Goal: Information Seeking & Learning: Learn about a topic

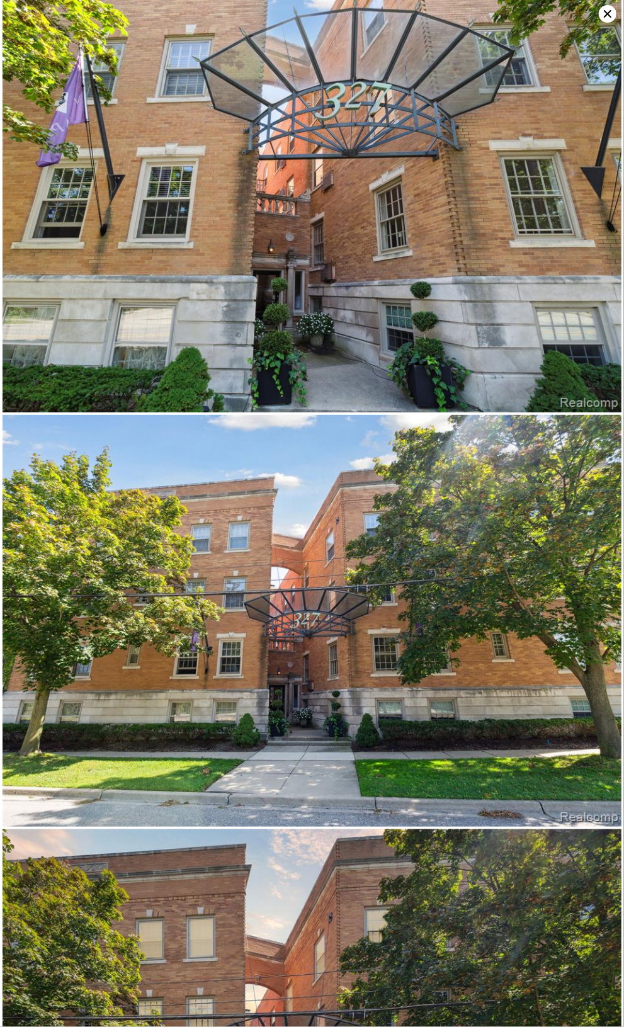
scroll to position [10625, 0]
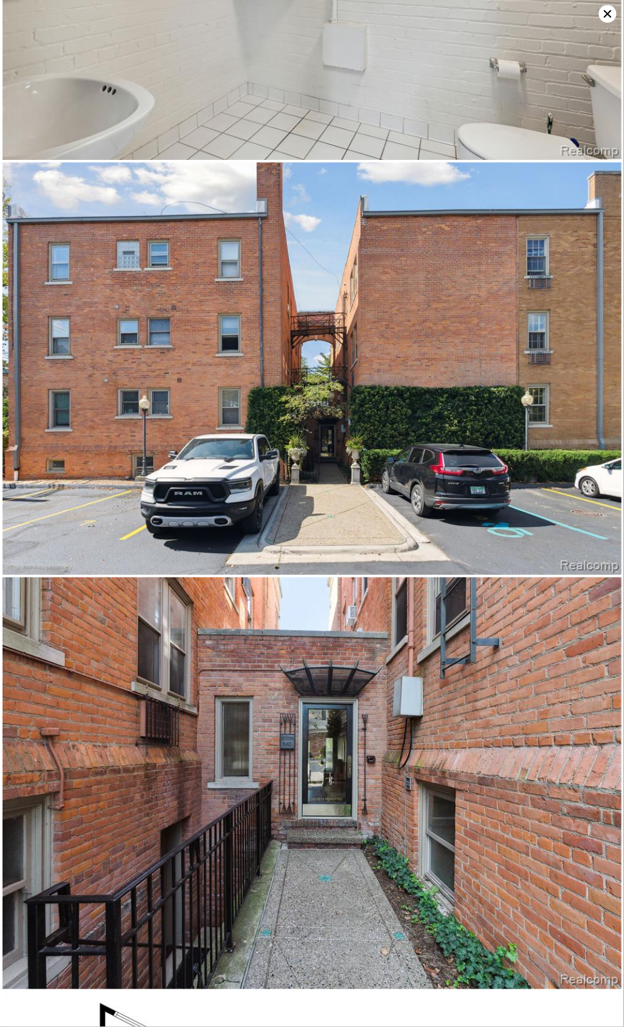
type input "821"
type input "$ 275,000"
type input "$ 7,275"
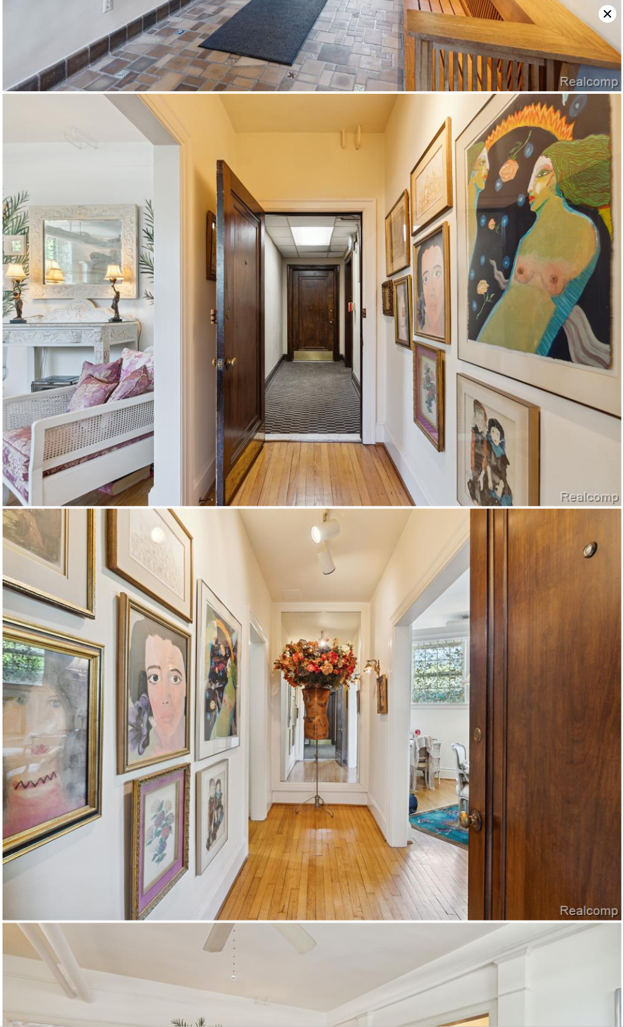
scroll to position [2452, 0]
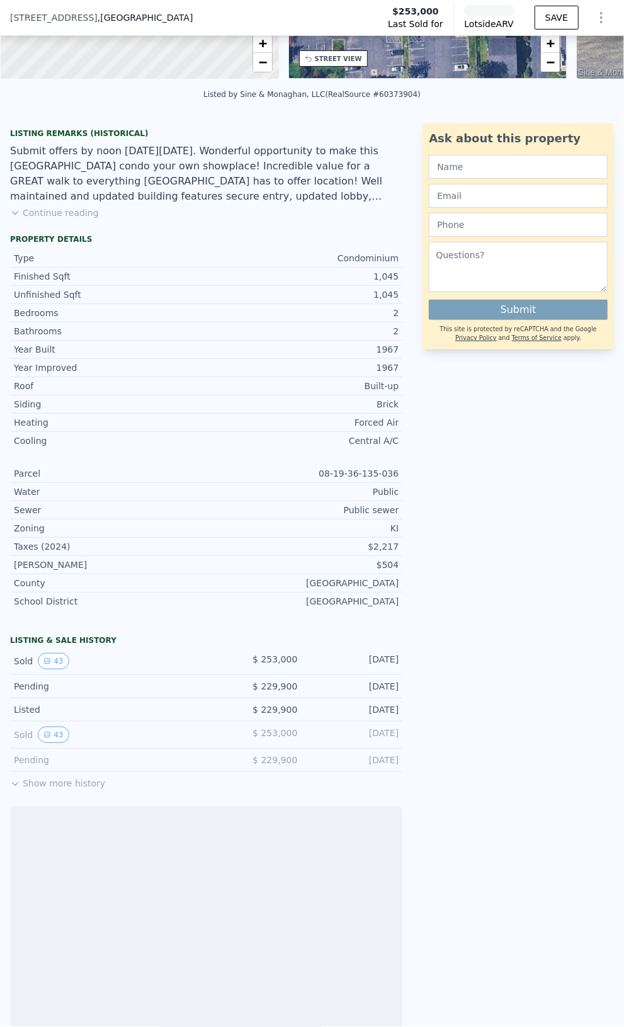
scroll to position [248, 0]
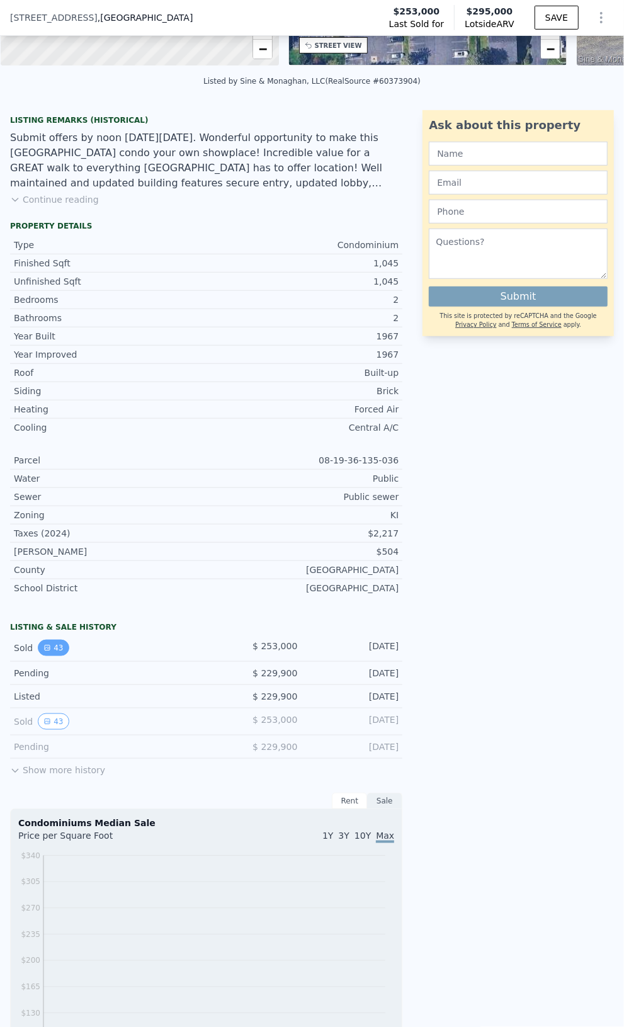
click at [42, 655] on button "43" at bounding box center [53, 648] width 31 height 16
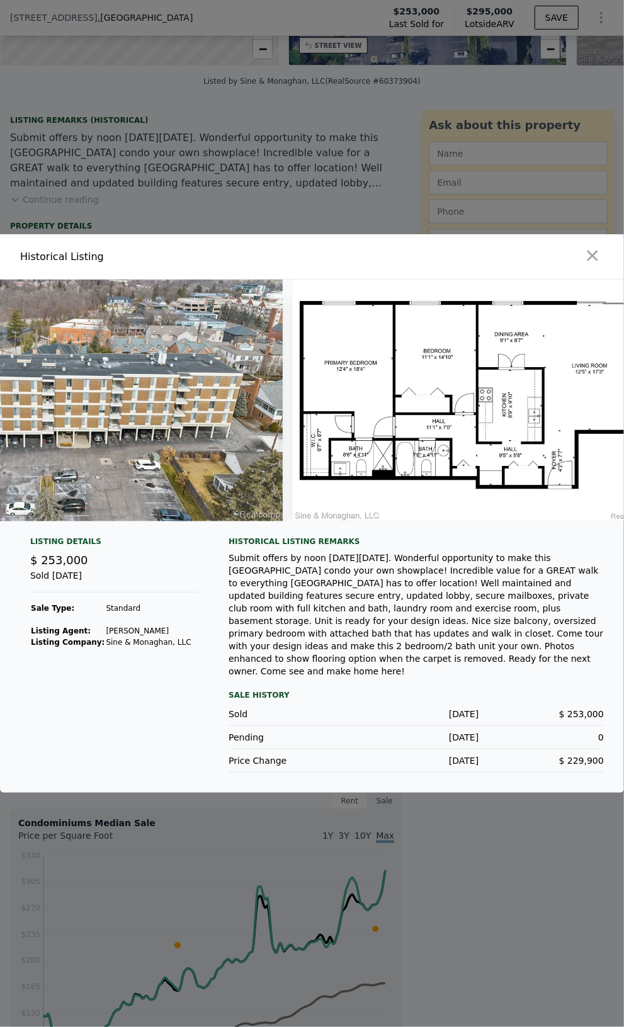
scroll to position [0, 15550]
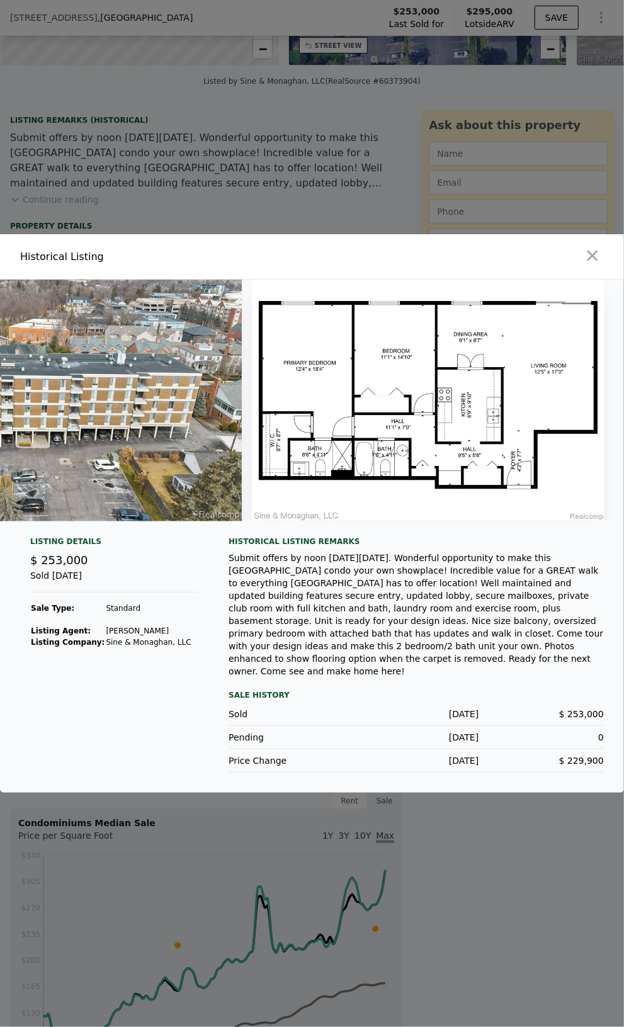
drag, startPoint x: 371, startPoint y: 433, endPoint x: 399, endPoint y: 338, distance: 98.5
click at [593, 260] on icon "button" at bounding box center [593, 256] width 18 height 18
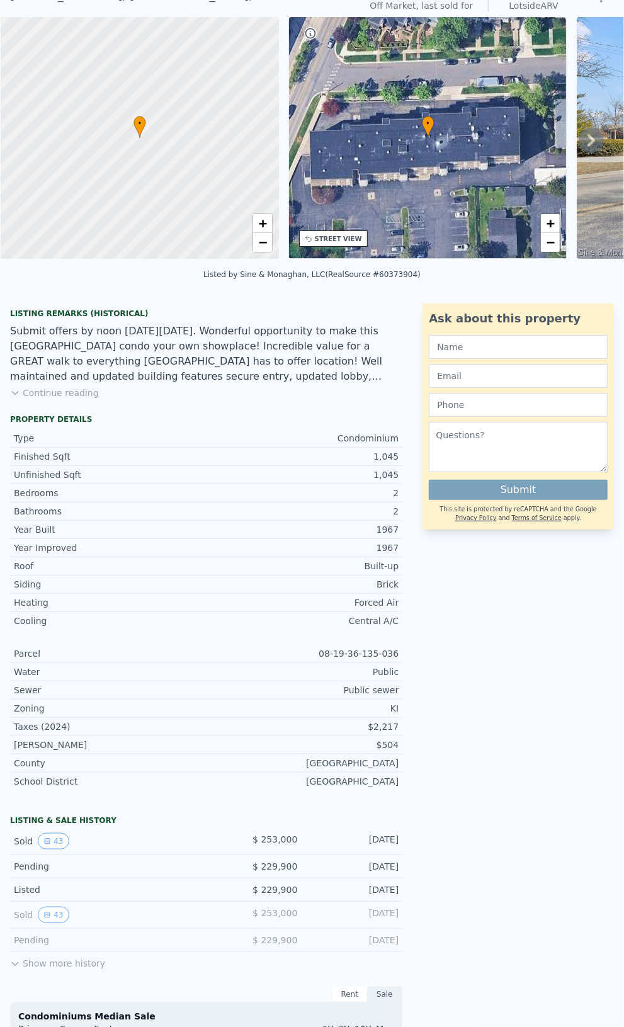
scroll to position [4, 0]
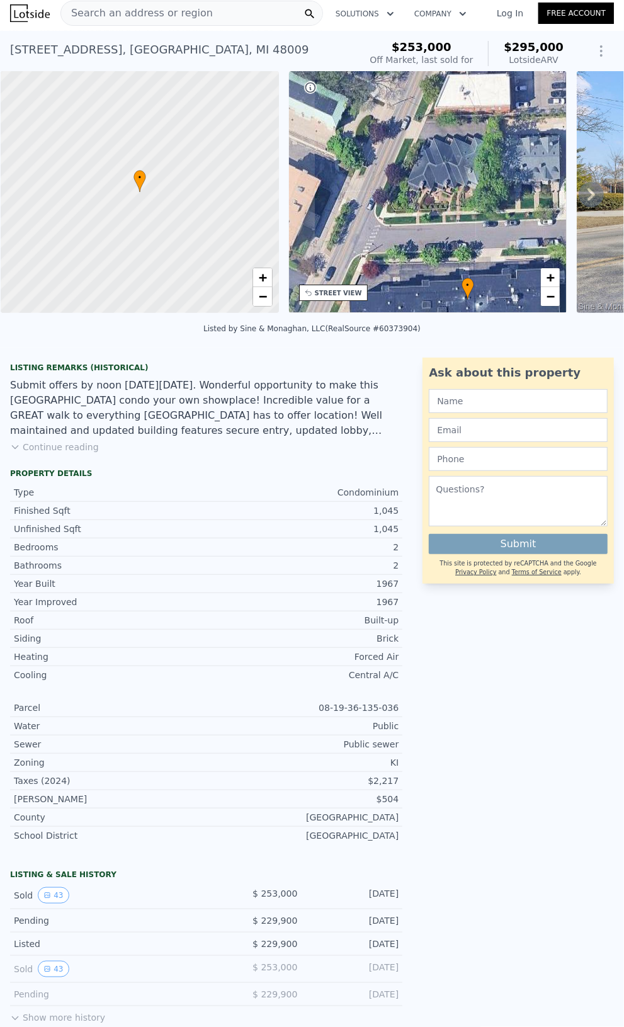
drag, startPoint x: 390, startPoint y: 218, endPoint x: 428, endPoint y: 358, distance: 145.0
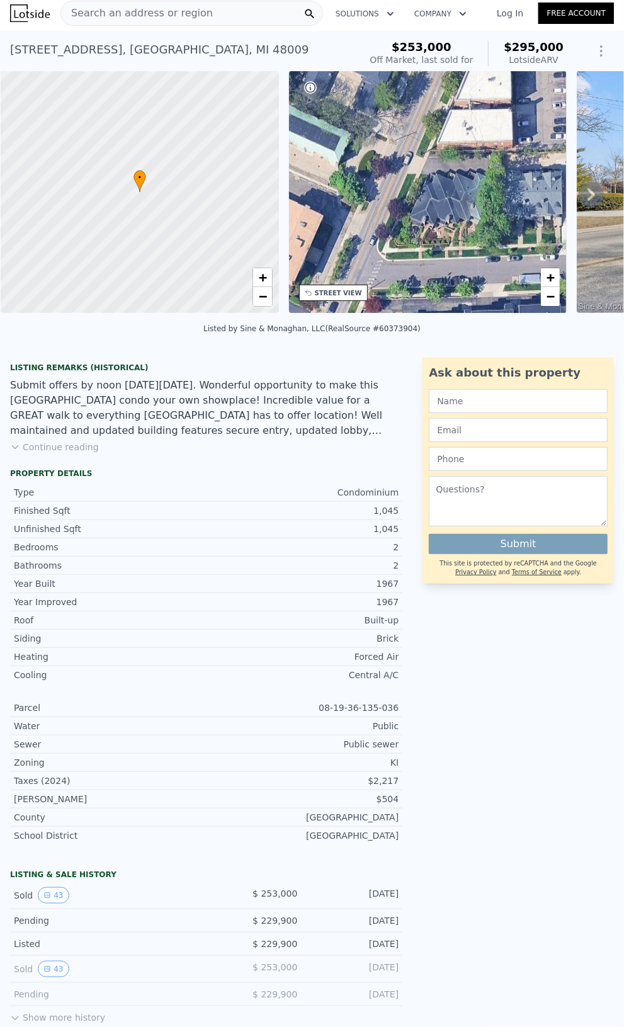
drag, startPoint x: 416, startPoint y: 239, endPoint x: 394, endPoint y: 280, distance: 47.1
click at [394, 280] on div "• + −" at bounding box center [428, 192] width 278 height 242
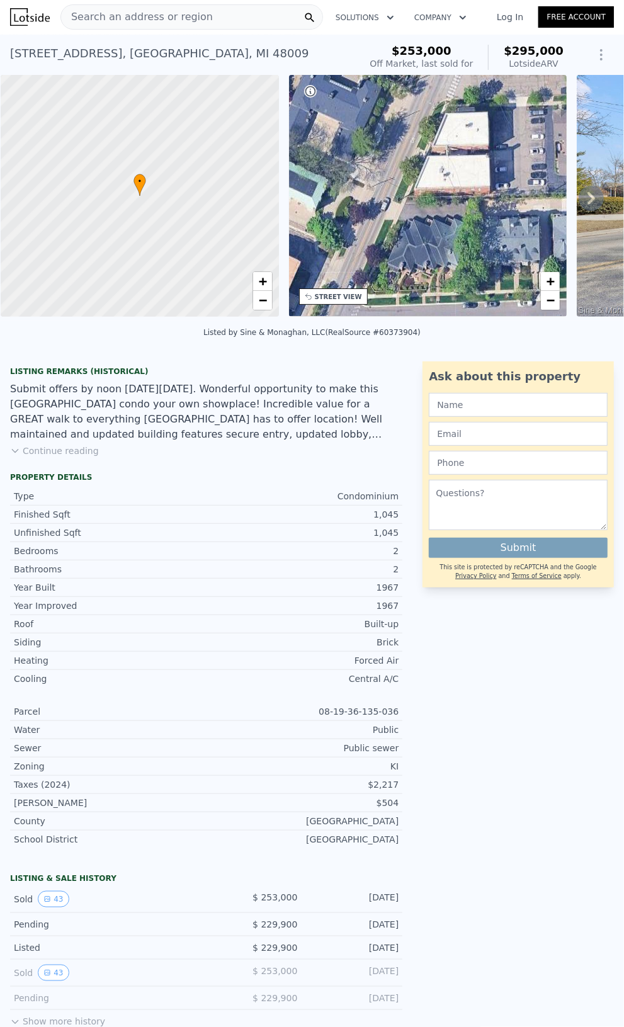
scroll to position [0, 0]
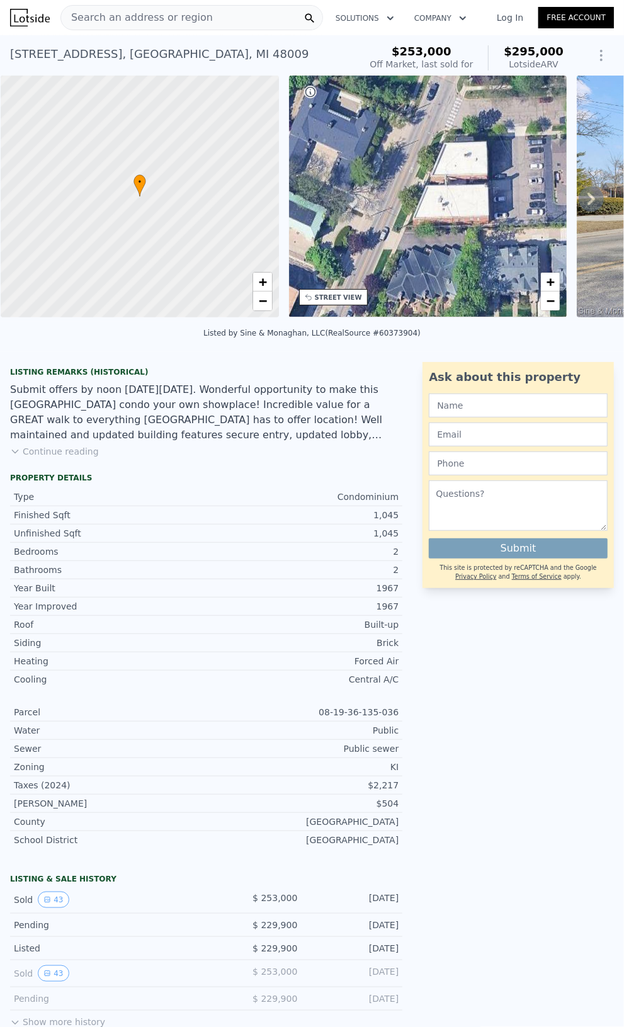
drag, startPoint x: 457, startPoint y: 145, endPoint x: 451, endPoint y: 174, distance: 29.7
click at [456, 173] on div "• + −" at bounding box center [428, 197] width 278 height 242
